Goal: Information Seeking & Learning: Learn about a topic

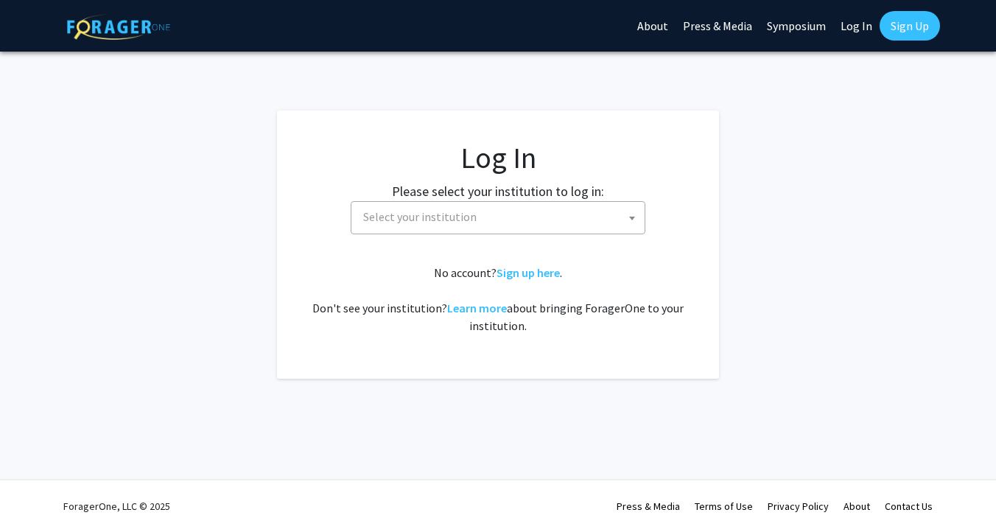
click at [496, 219] on span "Select your institution" at bounding box center [500, 217] width 287 height 30
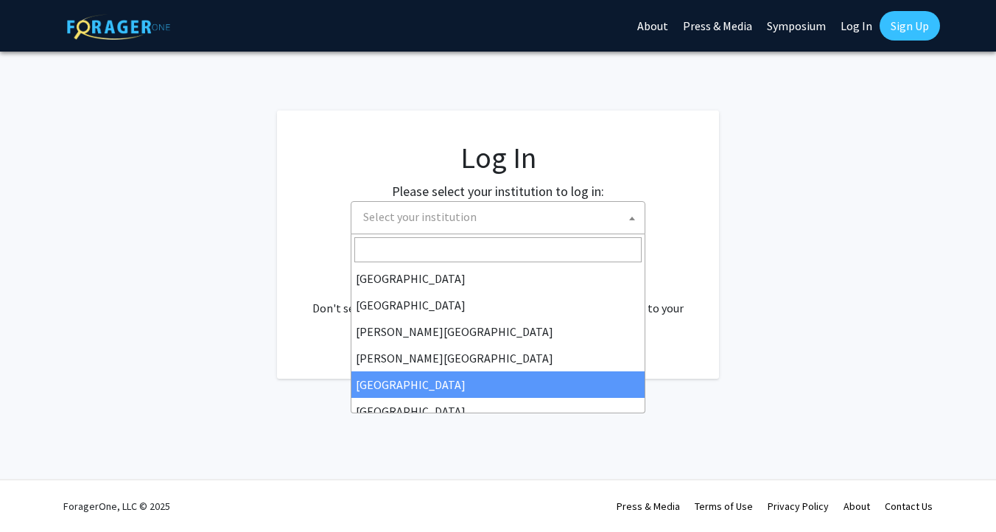
select select "6"
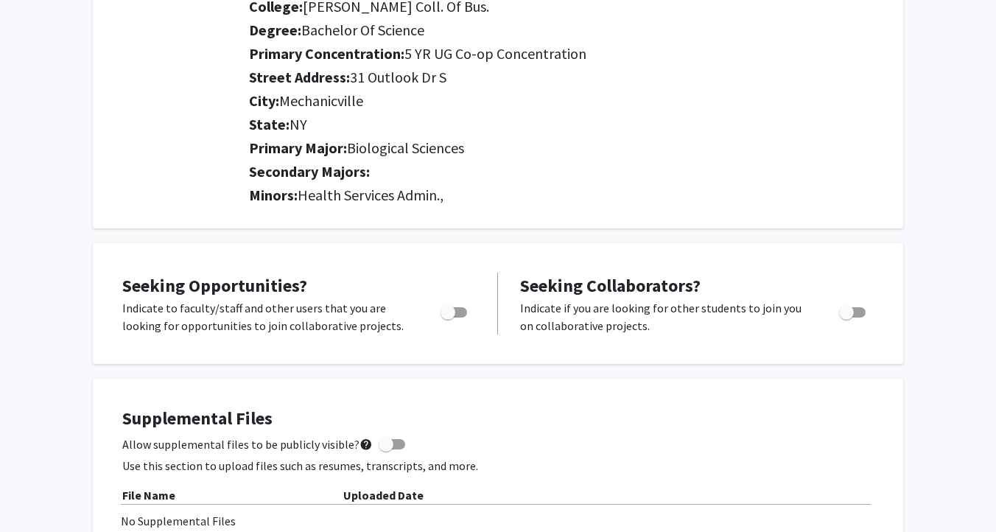
scroll to position [284, 0]
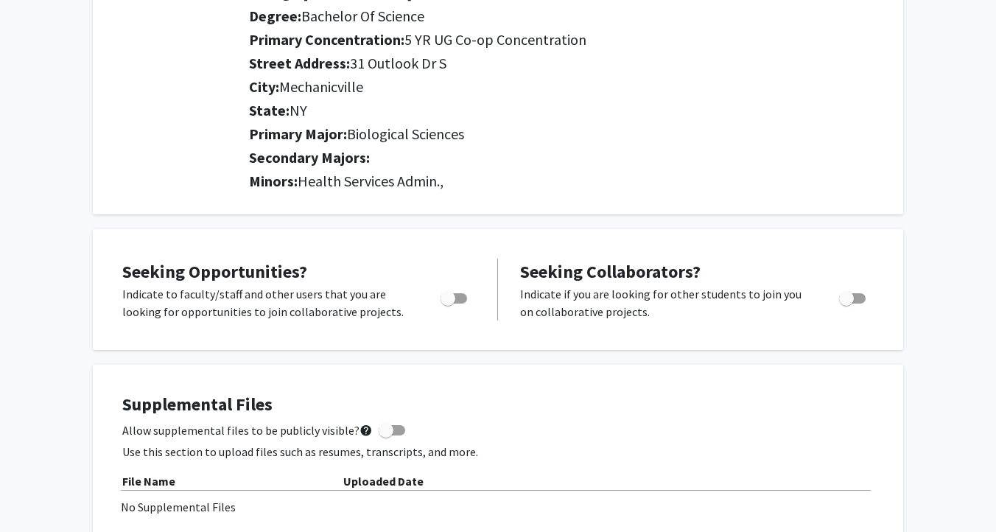
click at [457, 300] on span "Toggle" at bounding box center [453, 298] width 27 height 10
click at [448, 303] on input "Are you actively seeking opportunities?" at bounding box center [447, 303] width 1 height 1
click at [457, 300] on span "Toggle" at bounding box center [459, 298] width 15 height 15
click at [448, 303] on input "Are you actively seeking opportunities?" at bounding box center [447, 303] width 1 height 1
checkbox input "false"
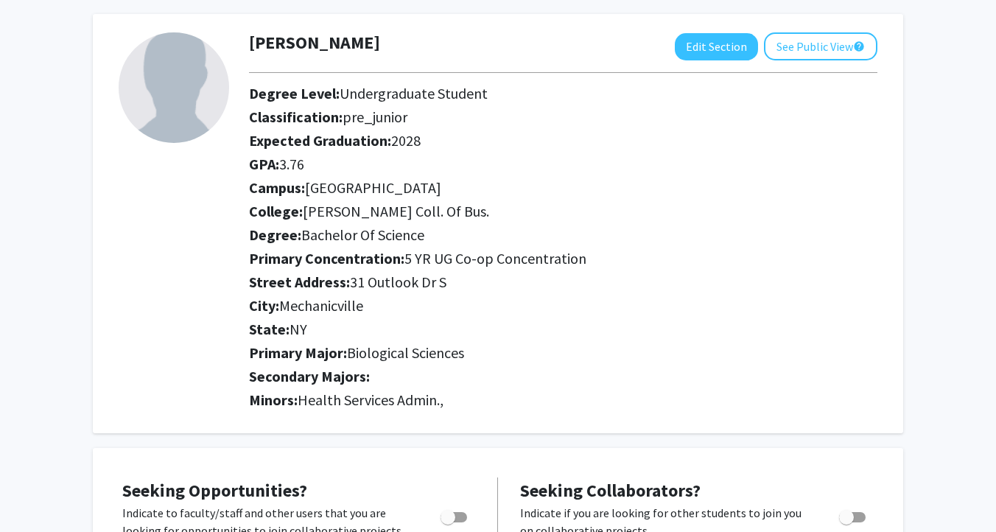
scroll to position [0, 0]
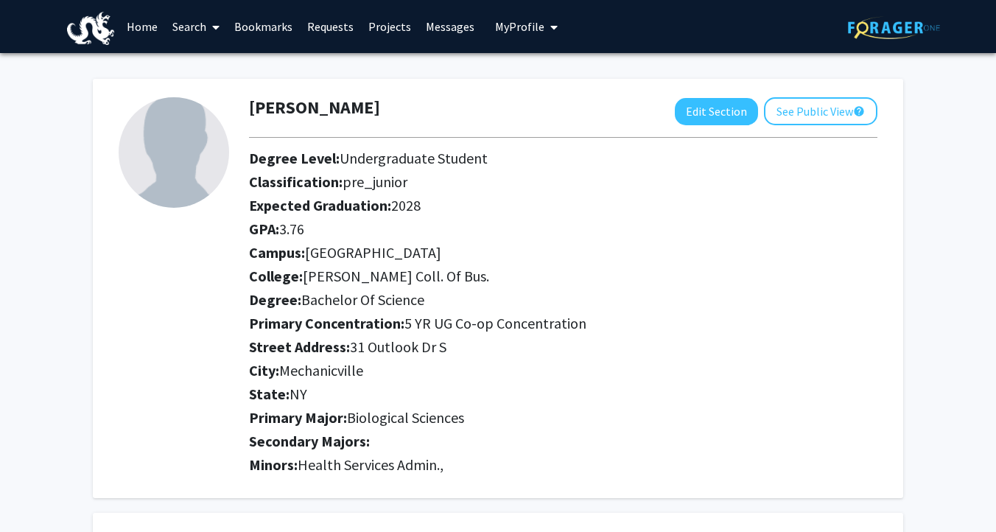
click at [145, 28] on link "Home" at bounding box center [142, 27] width 46 height 52
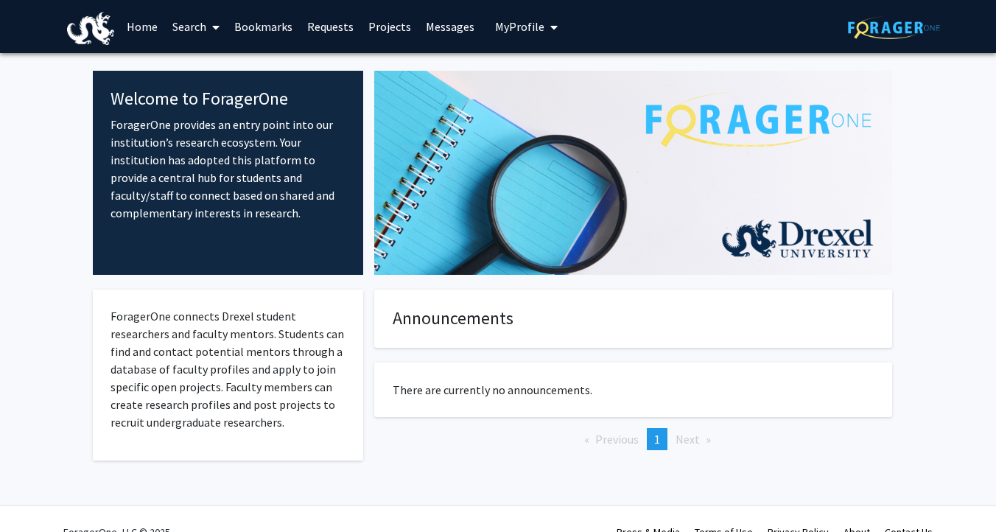
click at [197, 29] on link "Search" at bounding box center [196, 27] width 62 height 52
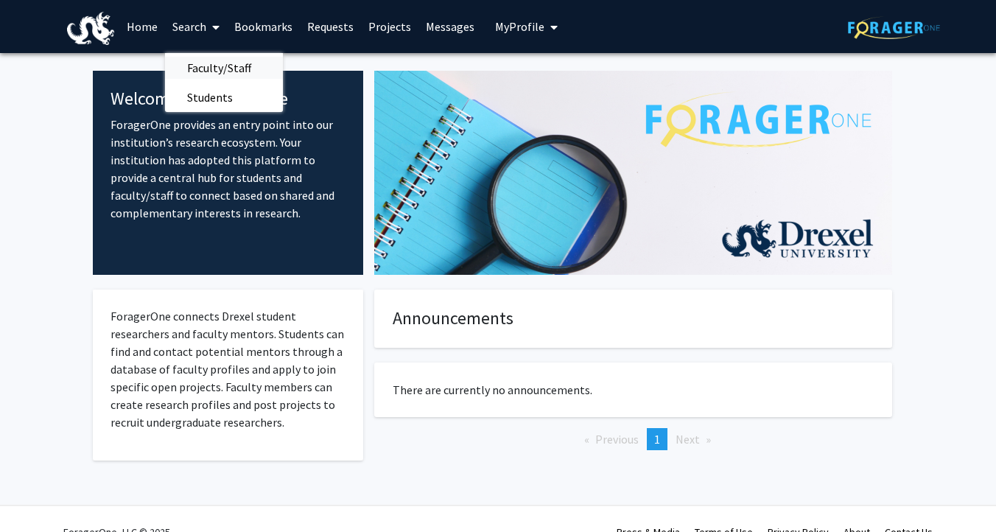
click at [200, 66] on span "Faculty/Staff" at bounding box center [219, 67] width 108 height 29
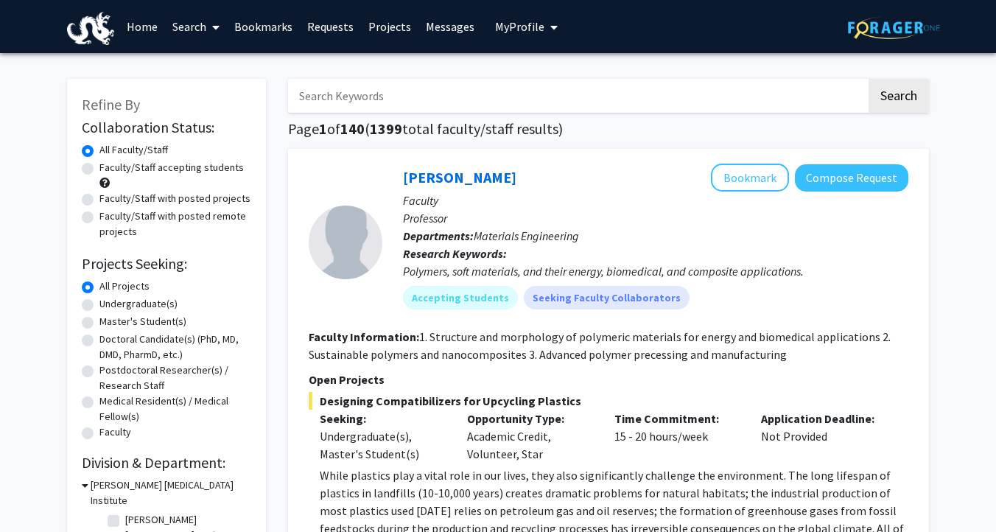
click at [99, 169] on label "Faculty/Staff accepting students" at bounding box center [171, 167] width 144 height 15
click at [99, 169] on input "Faculty/Staff accepting students" at bounding box center [104, 165] width 10 height 10
radio input "true"
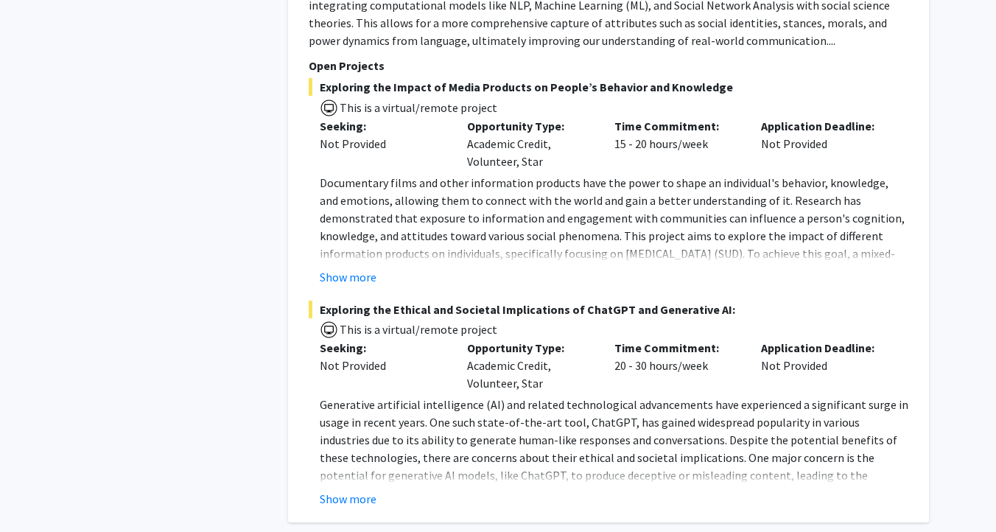
scroll to position [2455, 0]
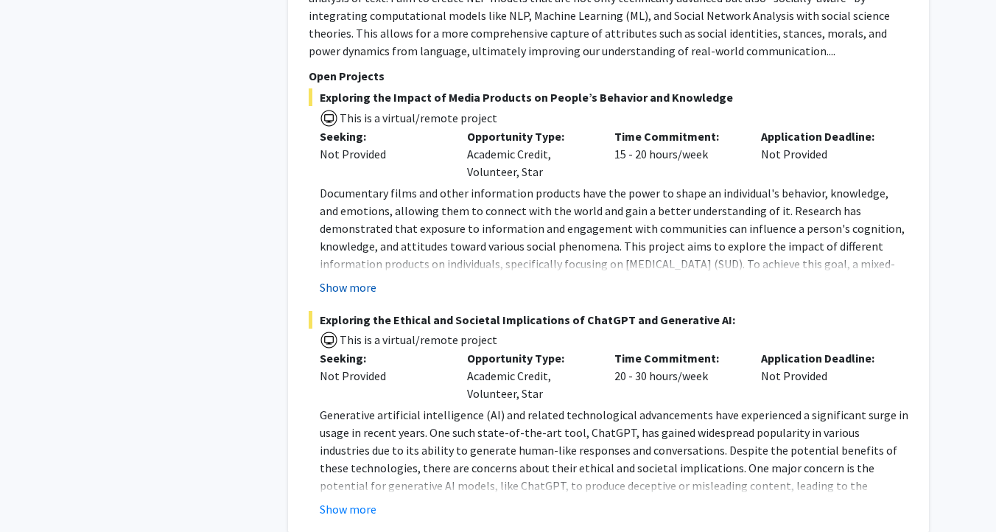
click at [337, 278] on button "Show more" at bounding box center [348, 287] width 57 height 18
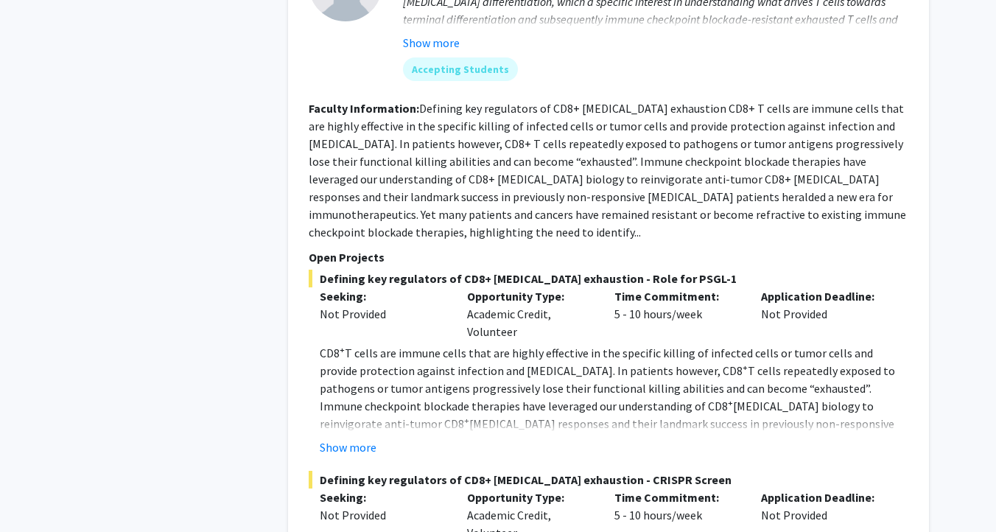
scroll to position [3208, 0]
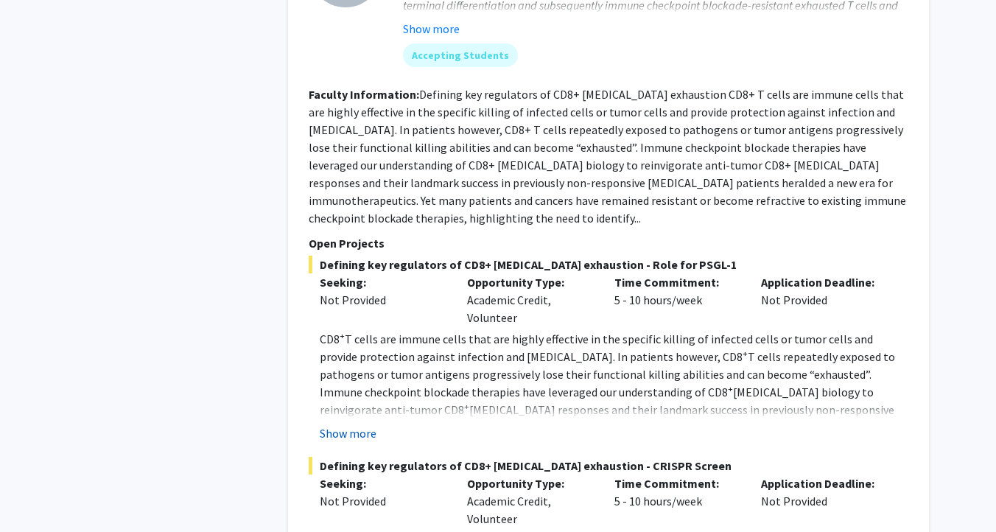
click at [335, 424] on button "Show more" at bounding box center [348, 433] width 57 height 18
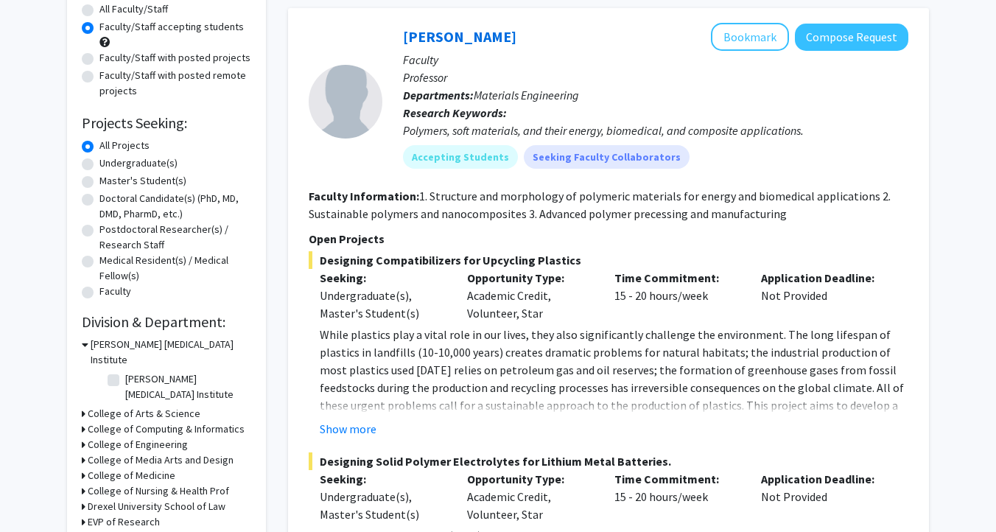
scroll to position [144, 0]
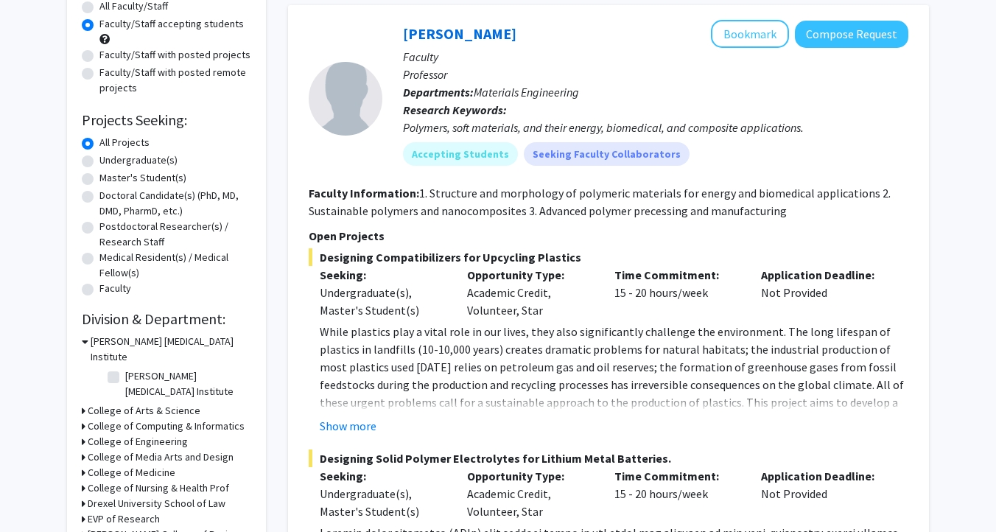
click at [99, 163] on label "Undergraduate(s)" at bounding box center [138, 159] width 78 height 15
click at [99, 162] on input "Undergraduate(s)" at bounding box center [104, 157] width 10 height 10
radio input "true"
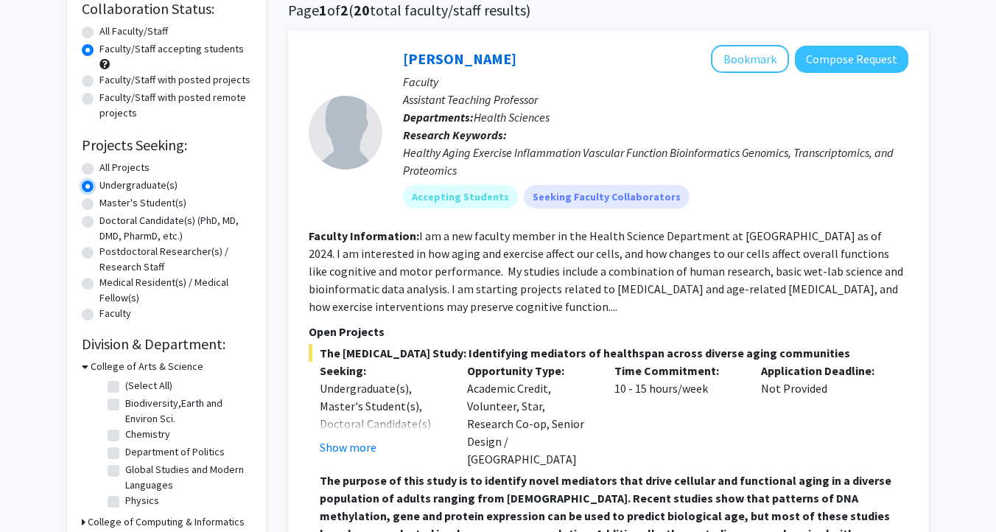
scroll to position [131, 0]
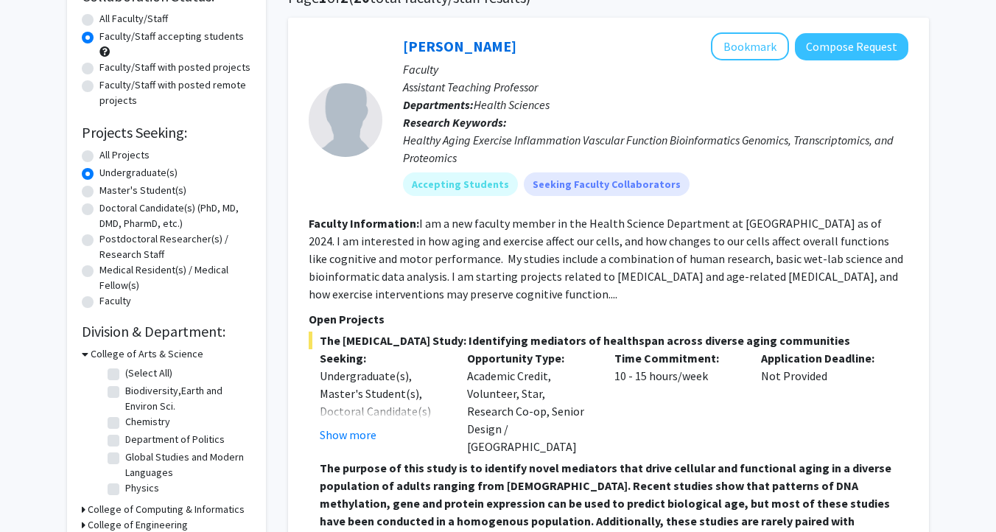
click at [99, 153] on label "All Projects" at bounding box center [124, 154] width 50 height 15
click at [99, 153] on input "All Projects" at bounding box center [104, 152] width 10 height 10
radio input "true"
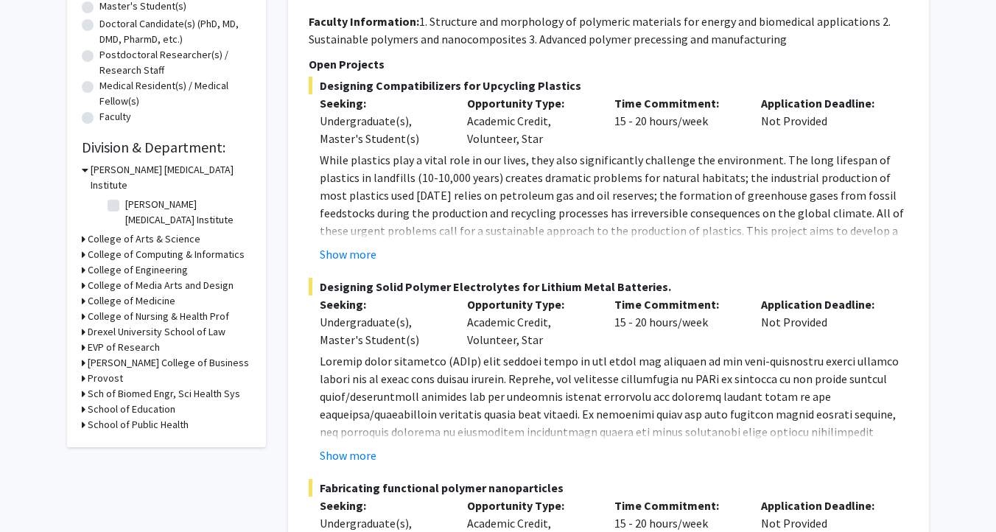
scroll to position [316, 0]
click at [83, 231] on icon at bounding box center [84, 238] width 4 height 15
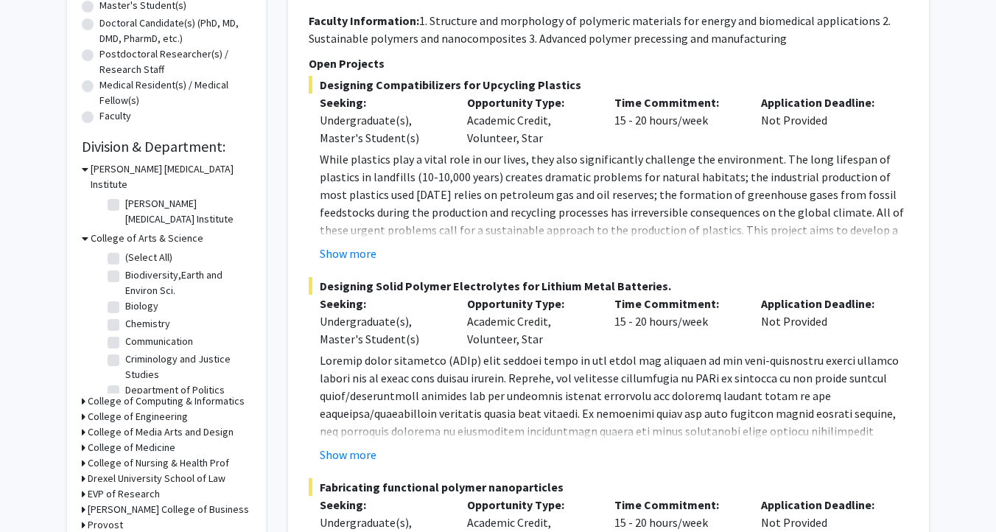
click at [83, 231] on icon at bounding box center [85, 238] width 7 height 15
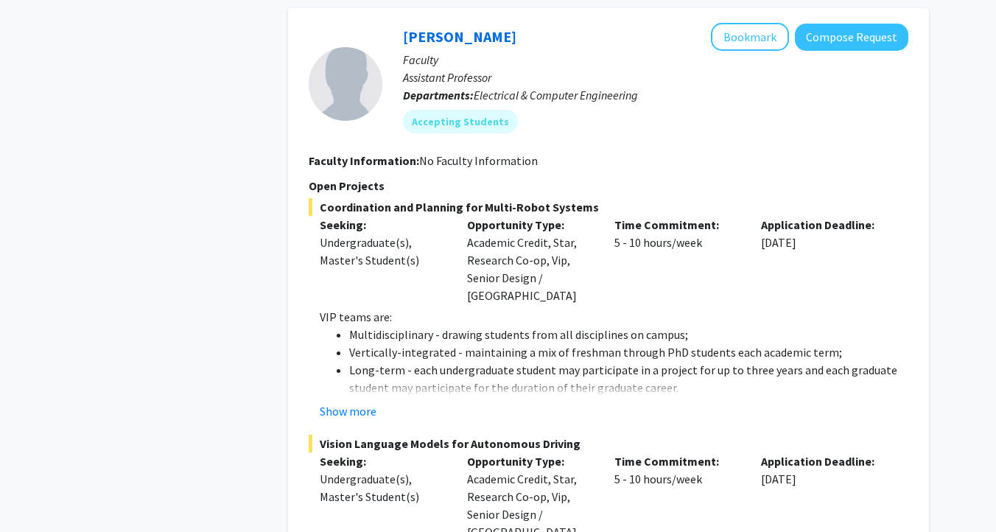
scroll to position [3827, 0]
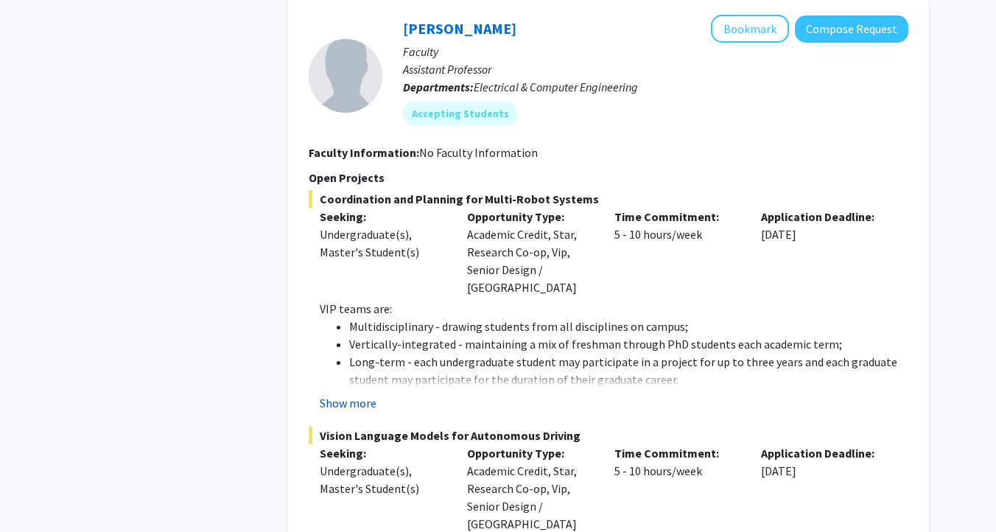
click at [357, 394] on button "Show more" at bounding box center [348, 403] width 57 height 18
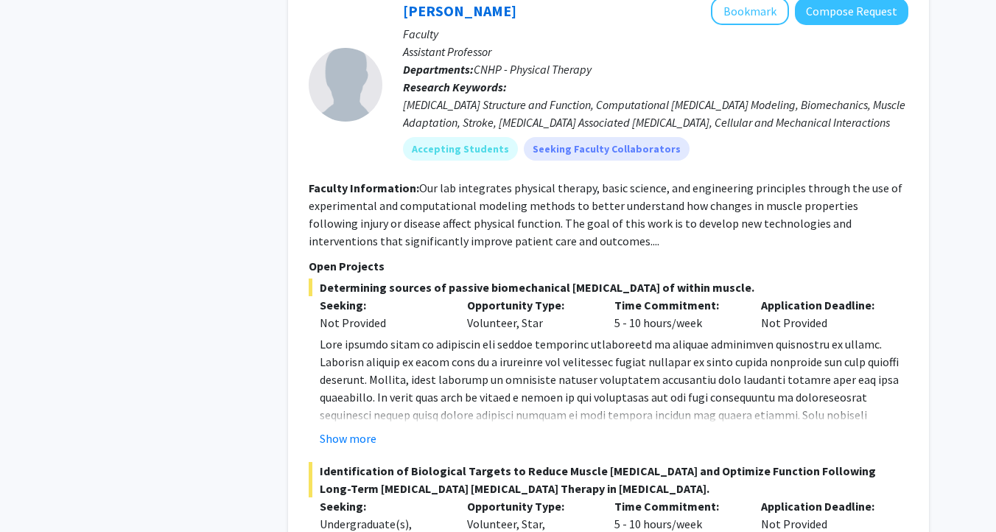
scroll to position [7306, 0]
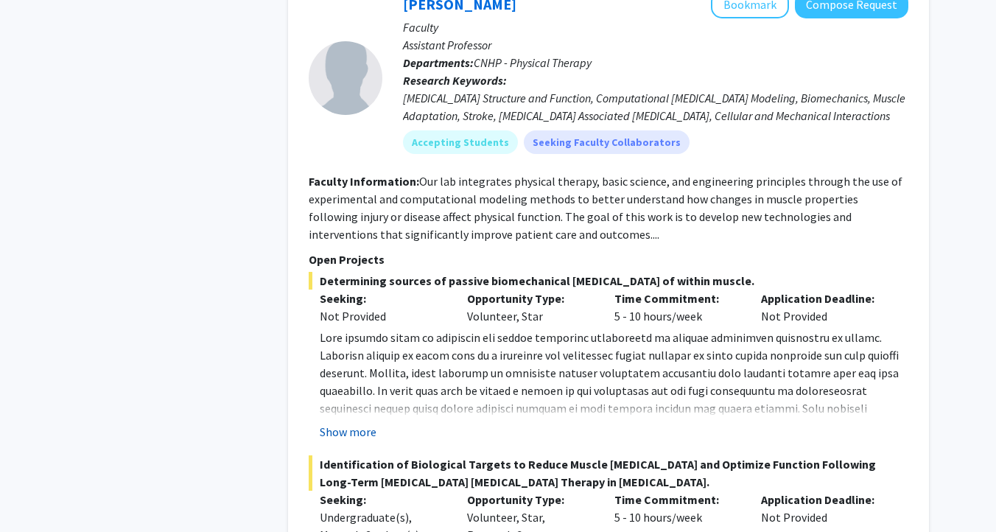
click at [357, 423] on button "Show more" at bounding box center [348, 432] width 57 height 18
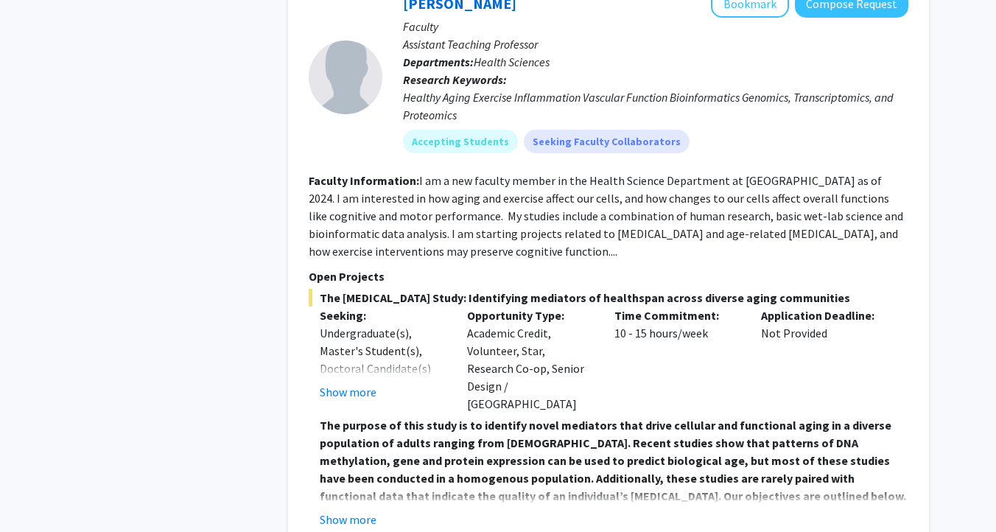
scroll to position [9294, 0]
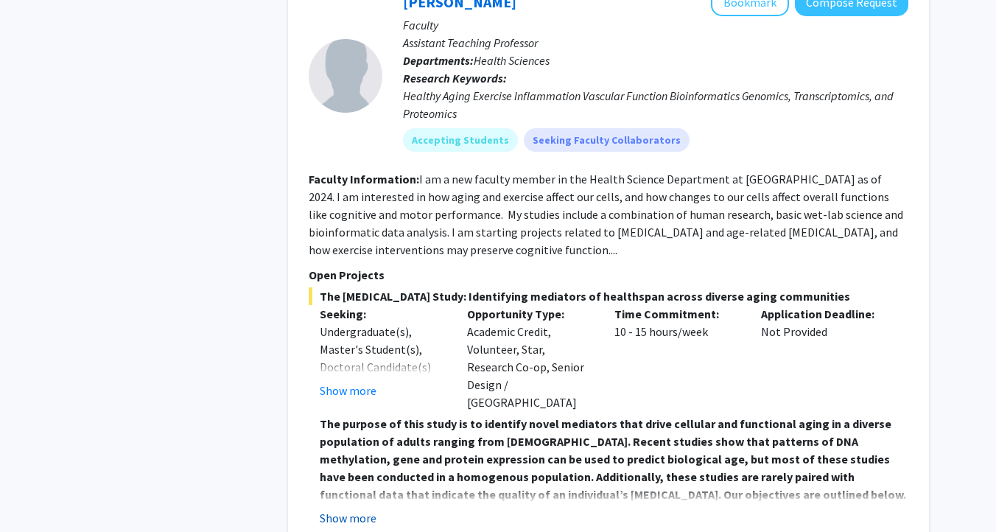
click at [356, 509] on button "Show more" at bounding box center [348, 518] width 57 height 18
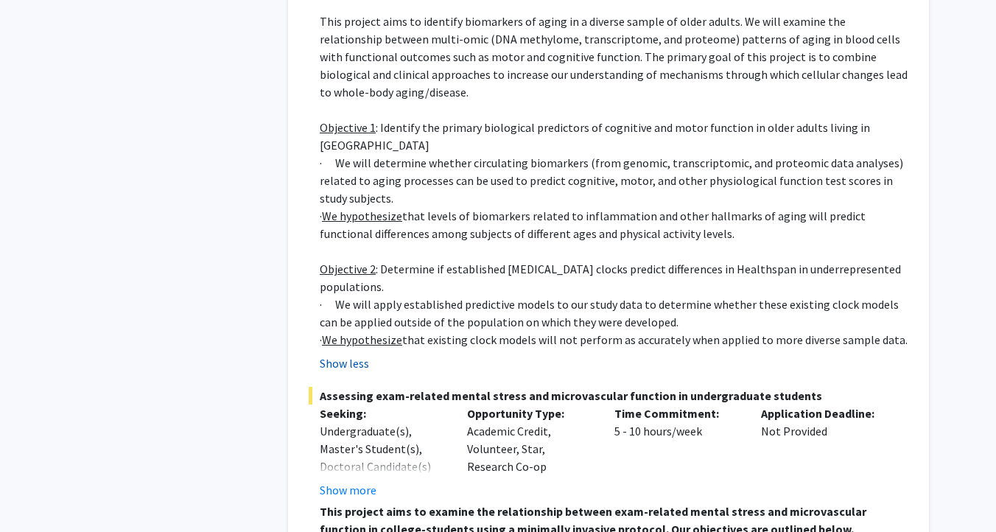
scroll to position [9805, 0]
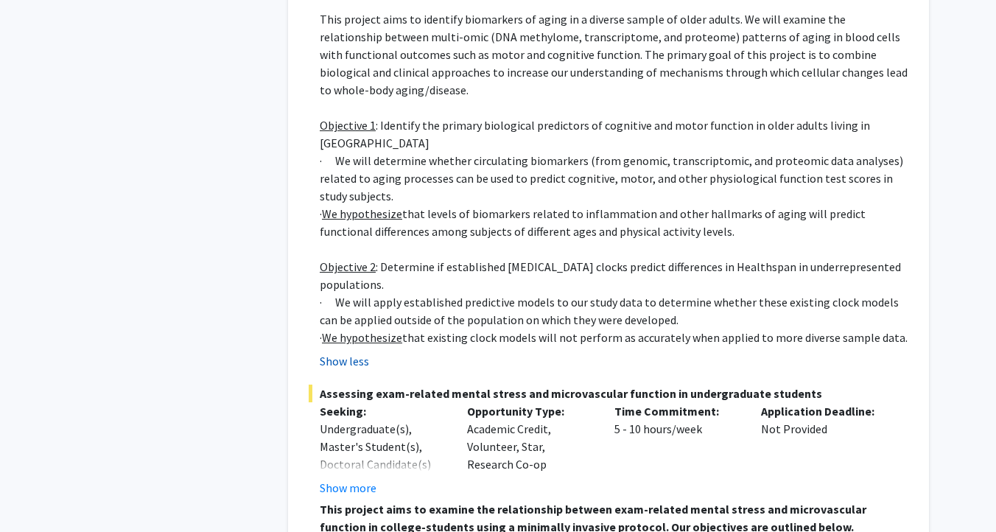
click at [356, 500] on p "This project aims to examine the relationship between exam-related mental stres…" at bounding box center [614, 517] width 588 height 35
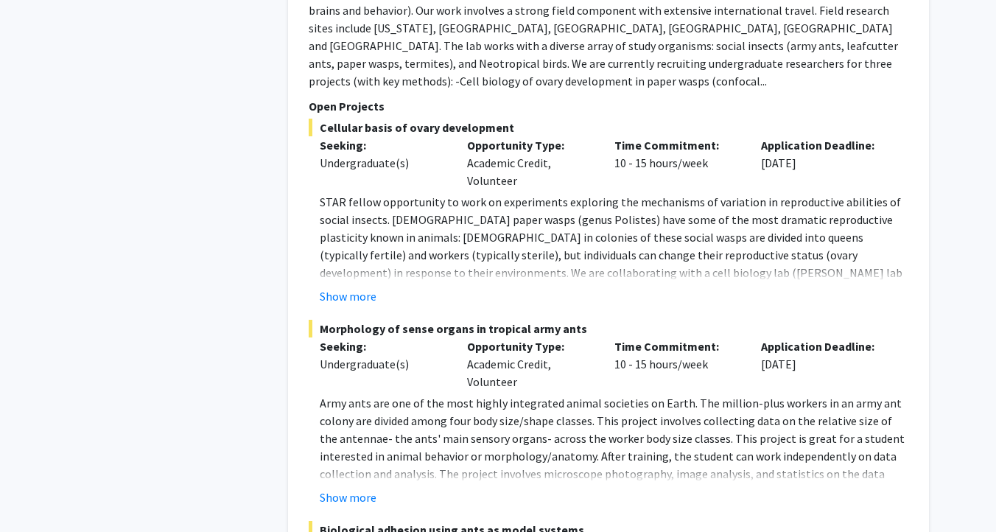
scroll to position [10782, 0]
